Goal: Browse casually: Explore the website without a specific task or goal

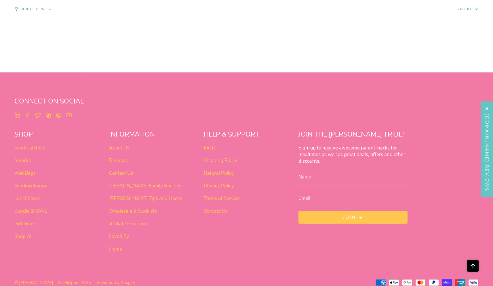
scroll to position [477, 0]
